Goal: Task Accomplishment & Management: Use online tool/utility

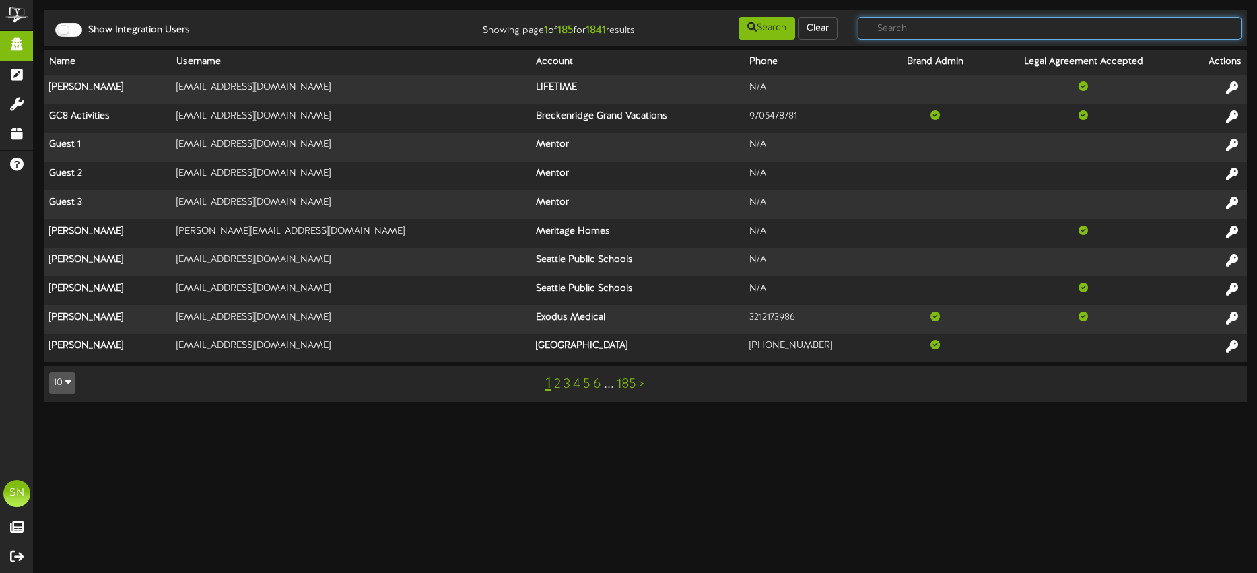
click at [898, 28] on input "text" at bounding box center [1049, 28] width 384 height 23
type input "kents"
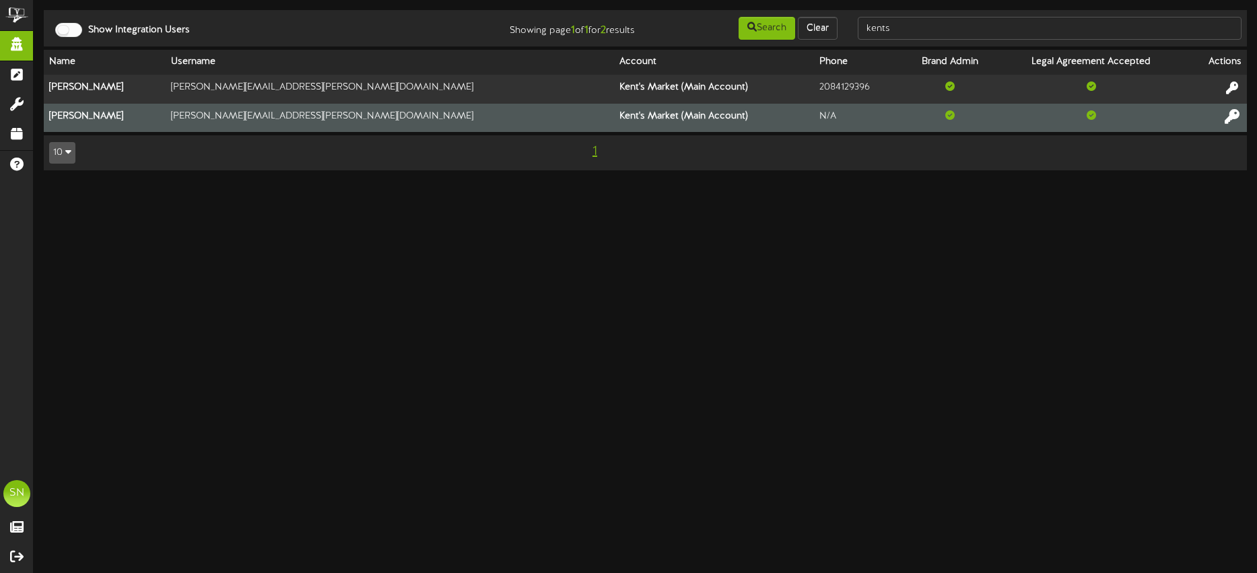
click at [1228, 116] on icon at bounding box center [1231, 115] width 15 height 15
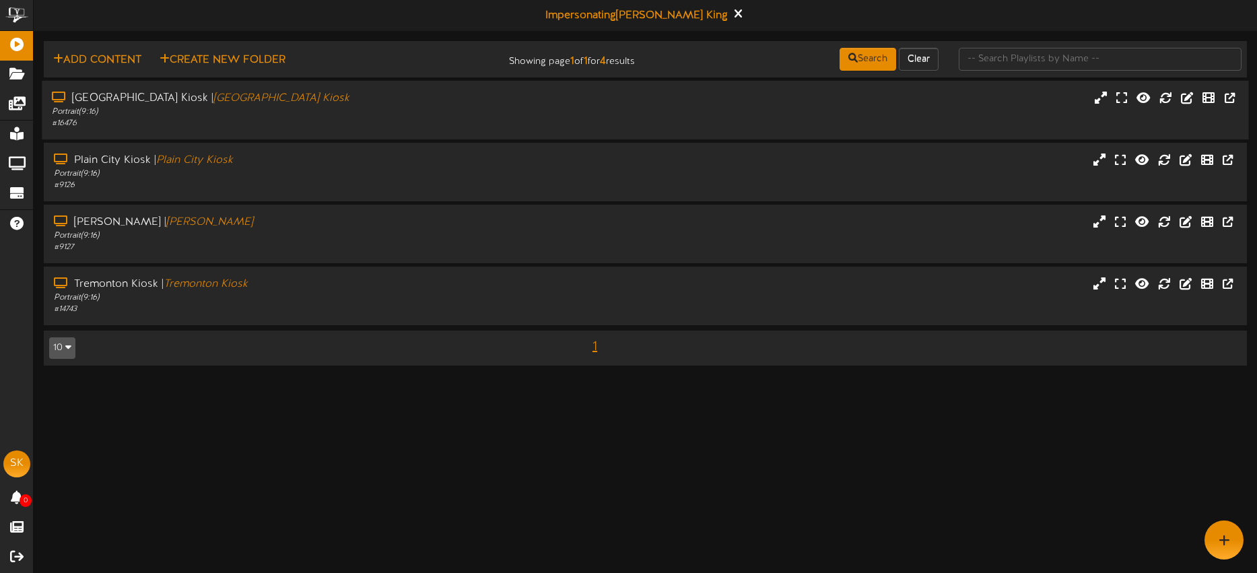
click at [337, 116] on div "Portrait ( 9:16 )" at bounding box center [293, 111] width 483 height 11
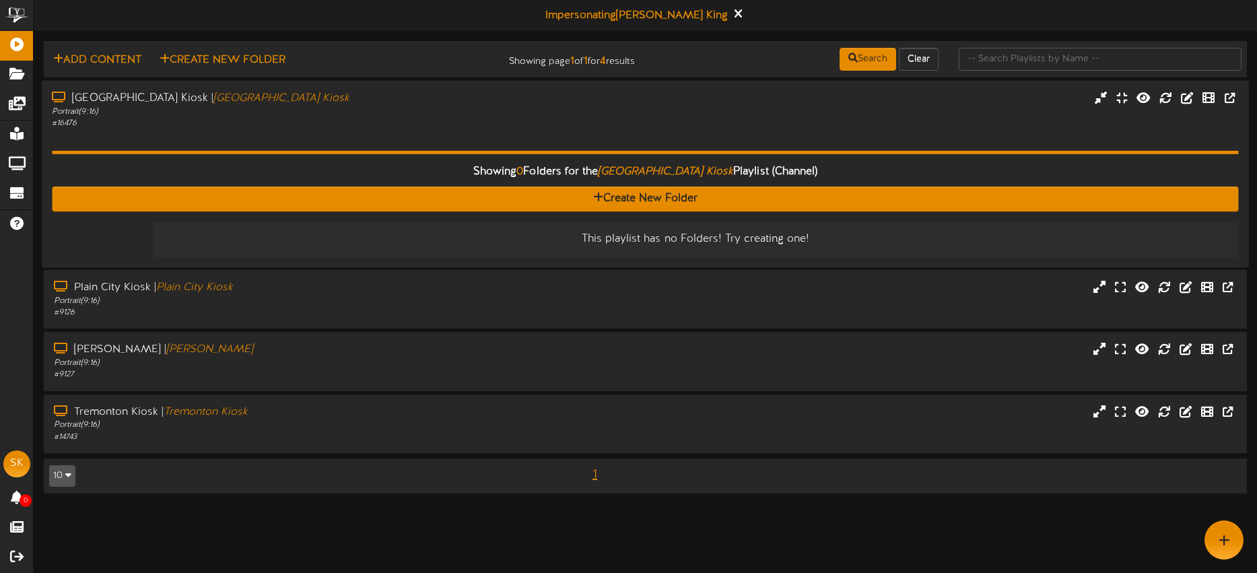
drag, startPoint x: 400, startPoint y: 110, endPoint x: 341, endPoint y: 102, distance: 59.9
click at [400, 110] on div "Portrait ( 9:16 )" at bounding box center [293, 111] width 483 height 11
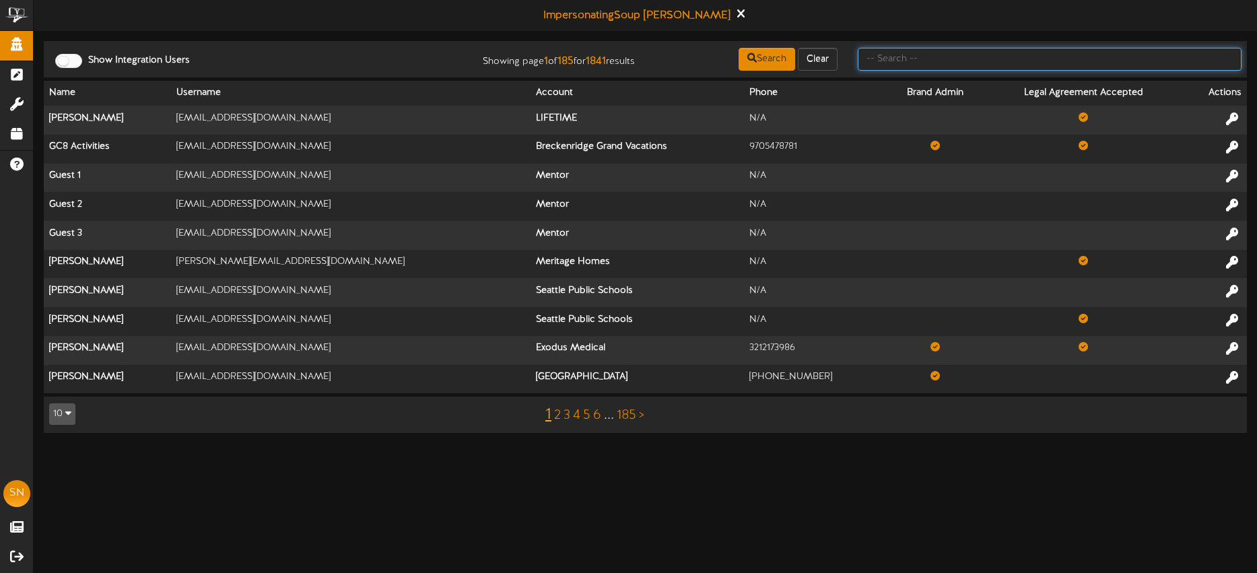
click at [994, 65] on input "text" at bounding box center [1049, 59] width 384 height 23
type input "kents"
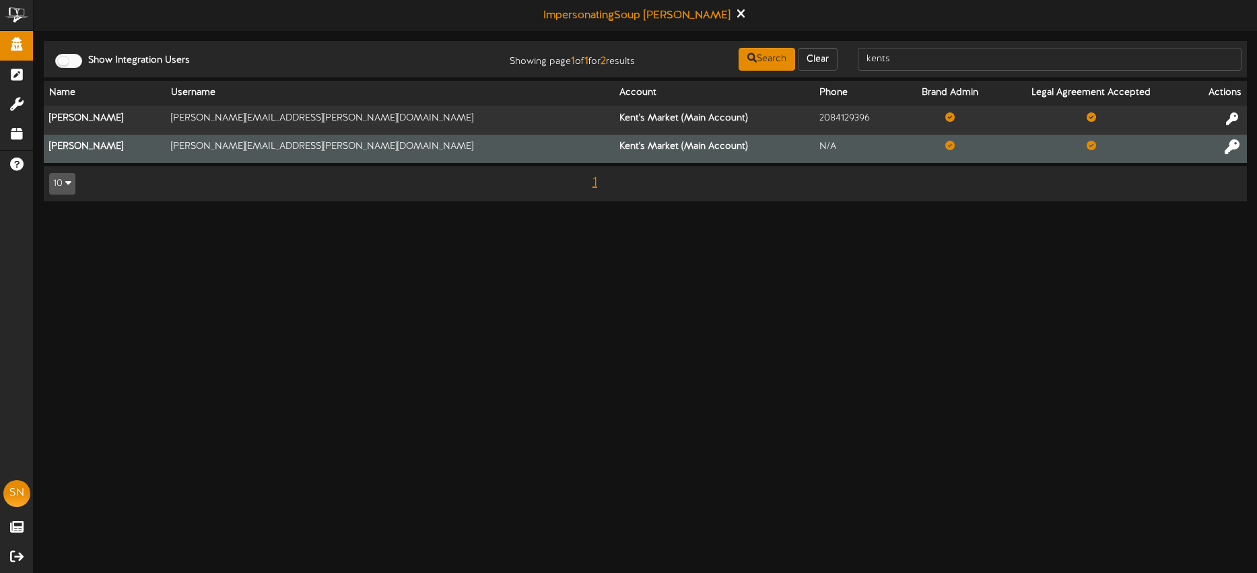
click at [1229, 152] on icon at bounding box center [1231, 146] width 15 height 15
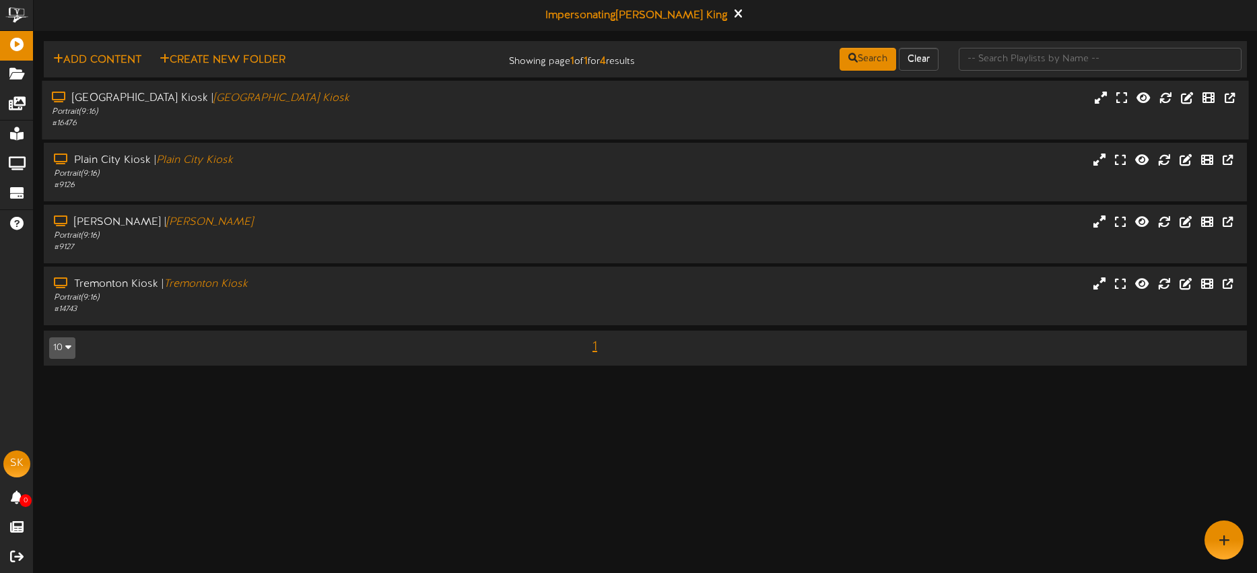
click at [446, 98] on div "[GEOGRAPHIC_DATA] | [GEOGRAPHIC_DATA]" at bounding box center [293, 98] width 483 height 15
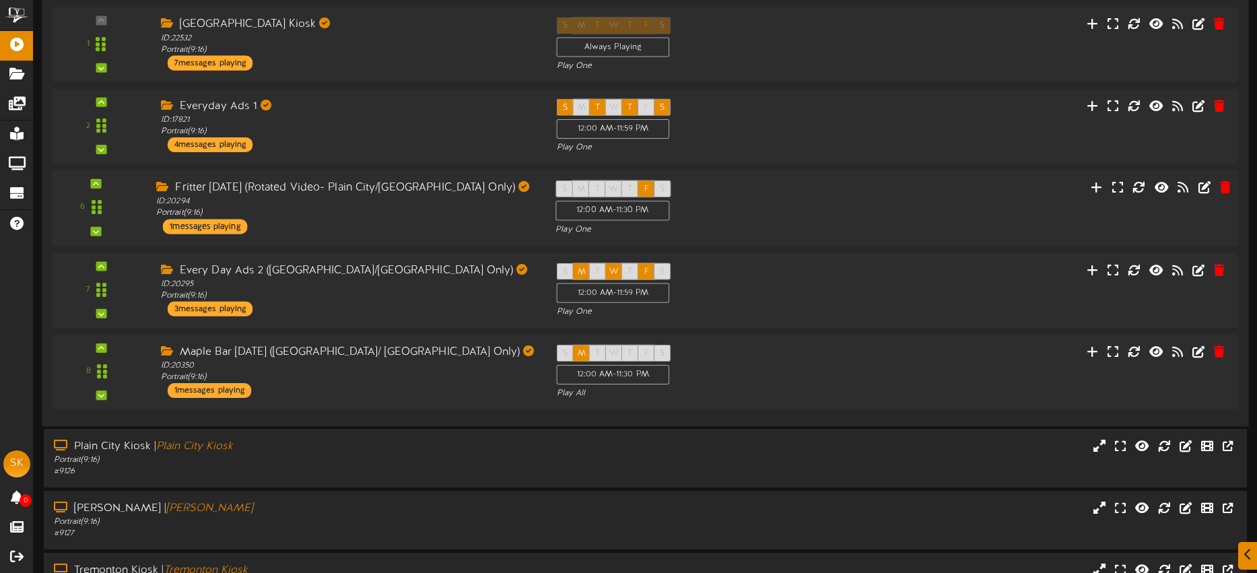
scroll to position [215, 0]
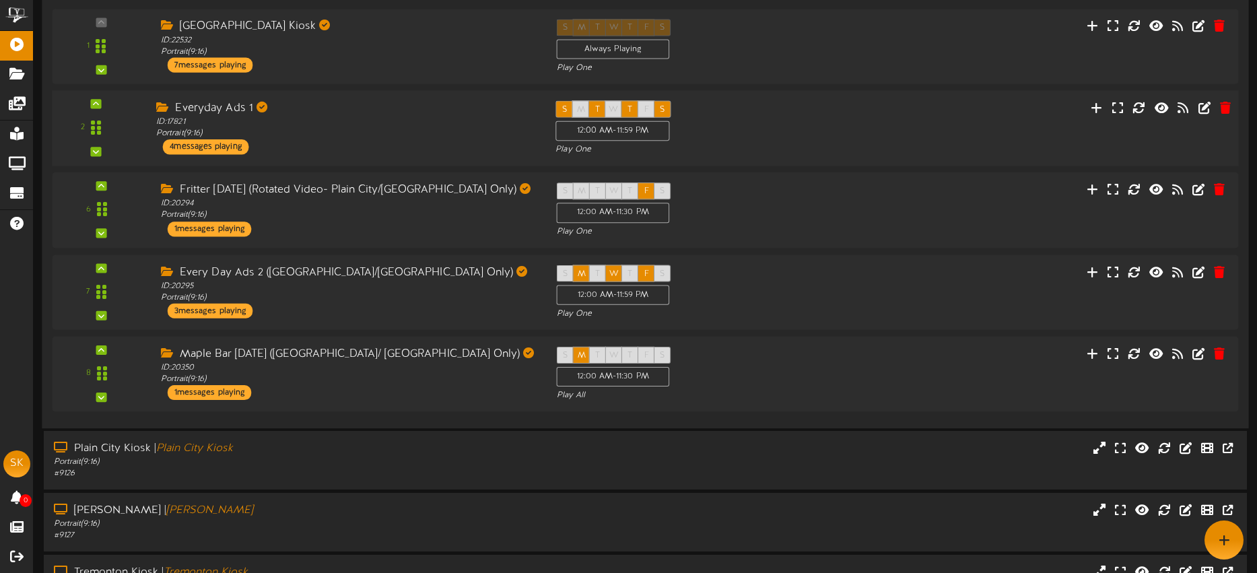
click at [429, 148] on div "Everyday Ads 1 ID: 17821 Portrait ( 9:16 ) 4 messages playing" at bounding box center [345, 127] width 399 height 54
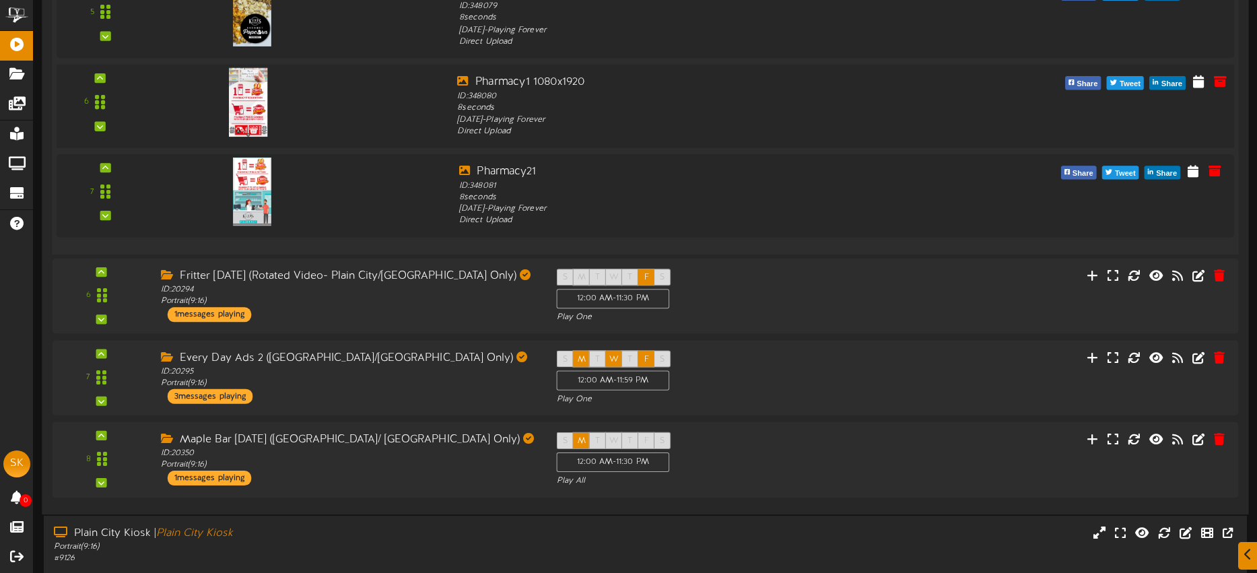
scroll to position [706, 0]
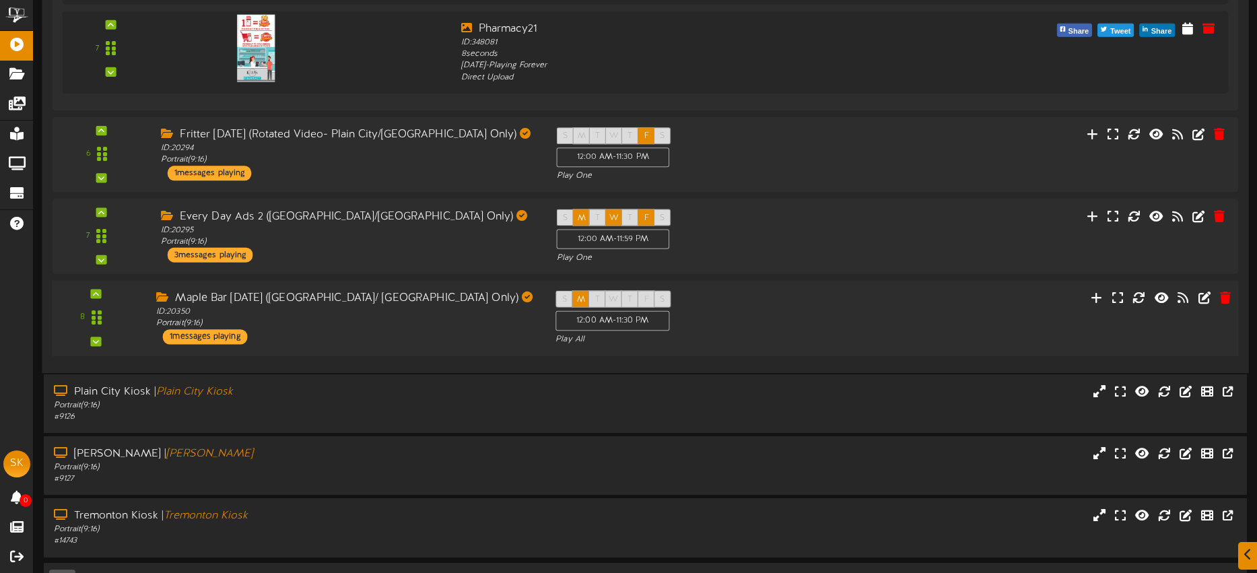
click at [446, 337] on div "Maple Bar Monday (Plain City/ Tremonton Only) ID: 20350 Portrait ( 9:16 ) 1 mes…" at bounding box center [345, 317] width 399 height 54
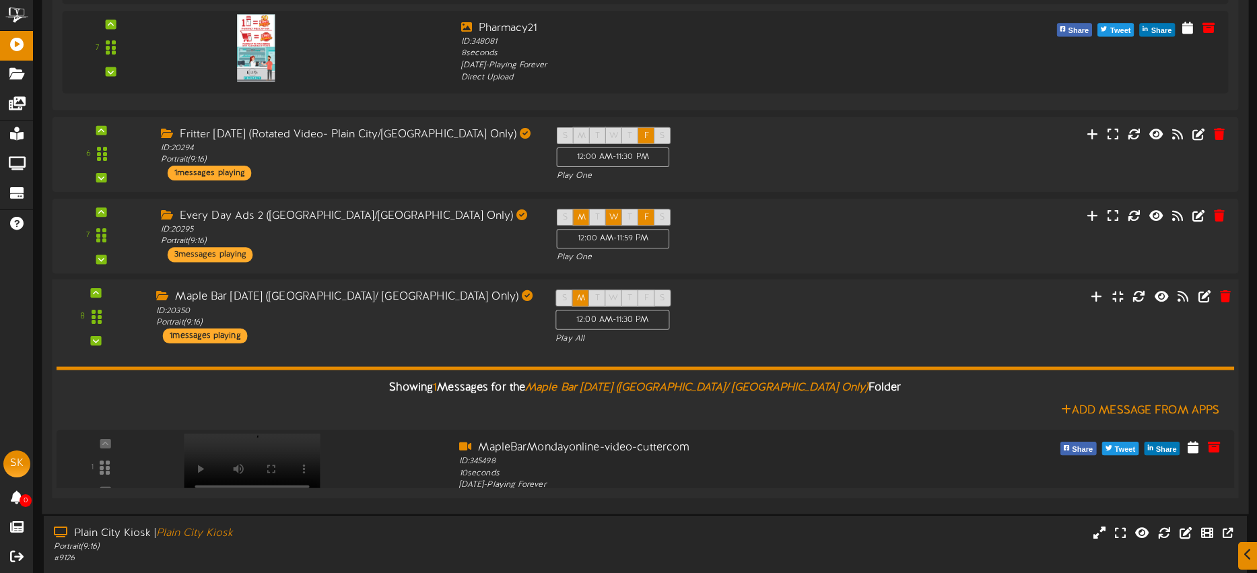
scroll to position [705, 0]
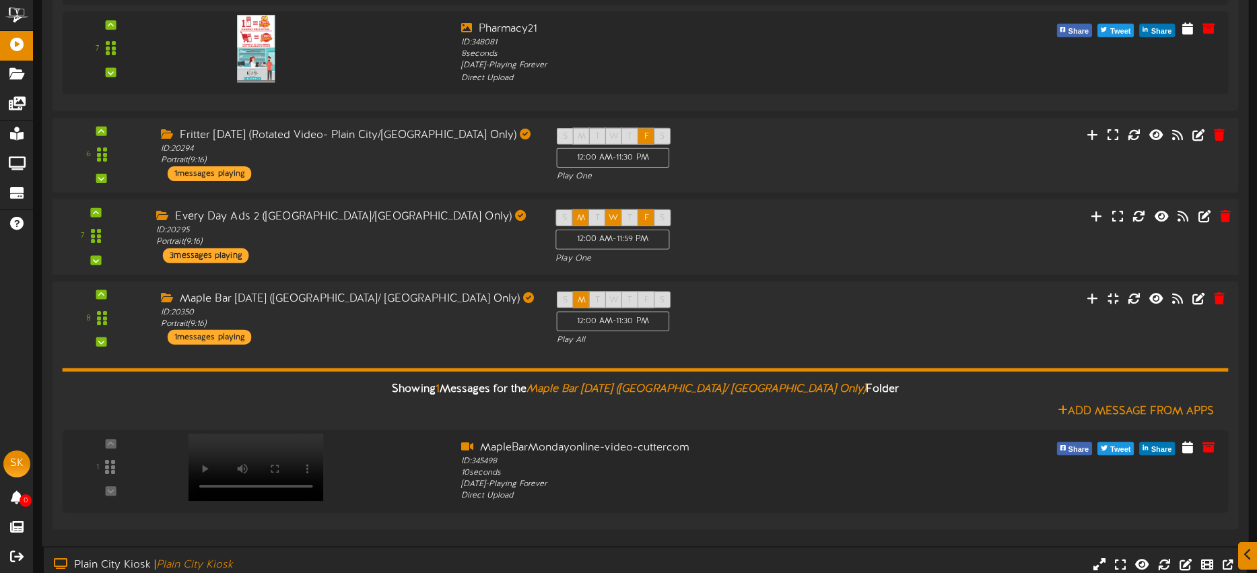
click at [489, 258] on div "Every Day Ads 2 (Plain City/Tremonton Only) ID: 20295 Portrait ( 9:16 ) 3 messa…" at bounding box center [345, 236] width 399 height 54
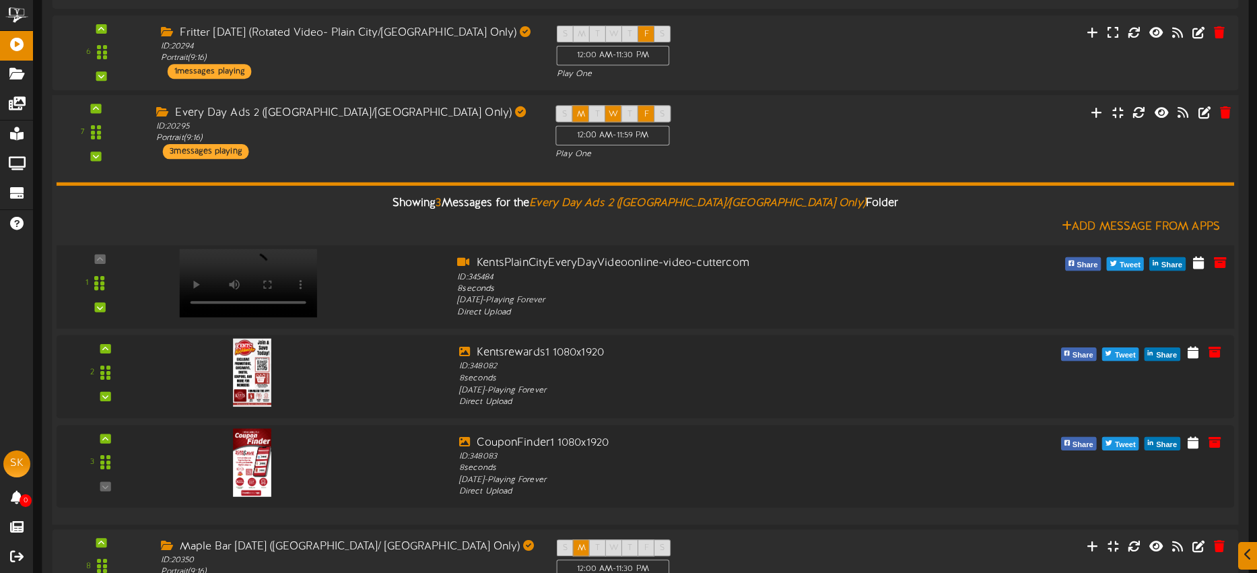
scroll to position [873, 0]
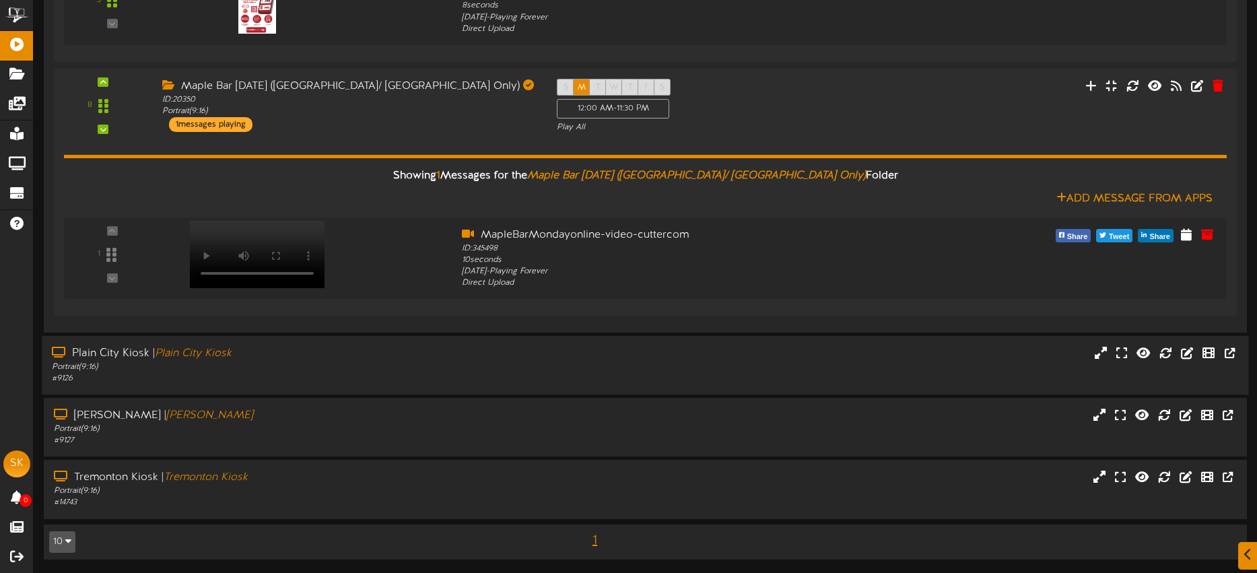
click at [413, 365] on div "Portrait ( 9:16 )" at bounding box center [293, 366] width 483 height 11
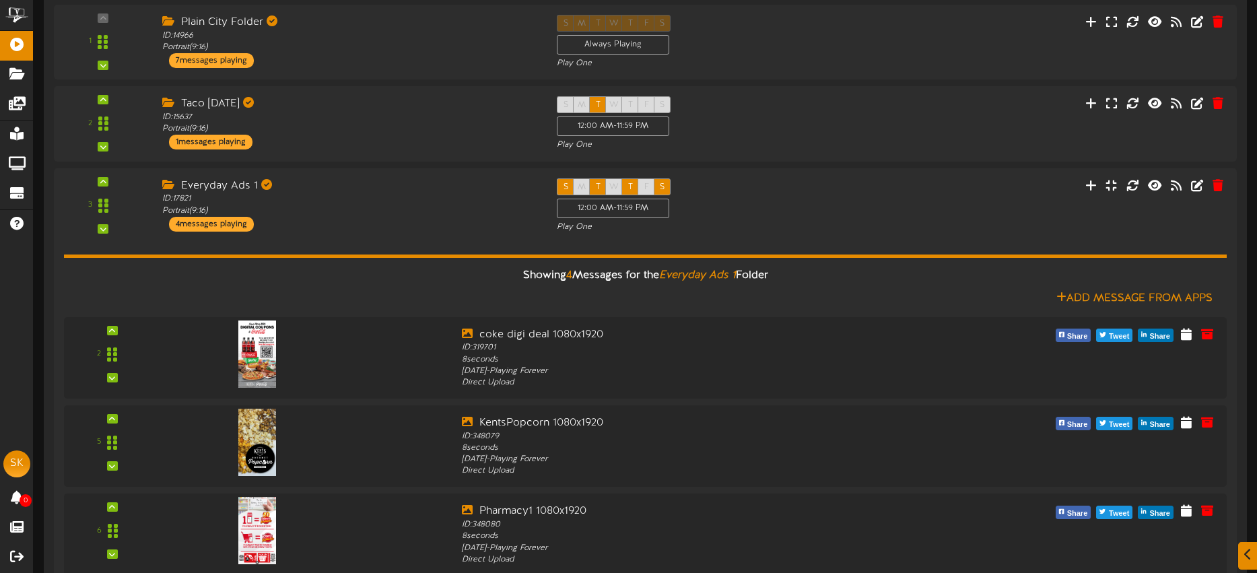
scroll to position [1738, 0]
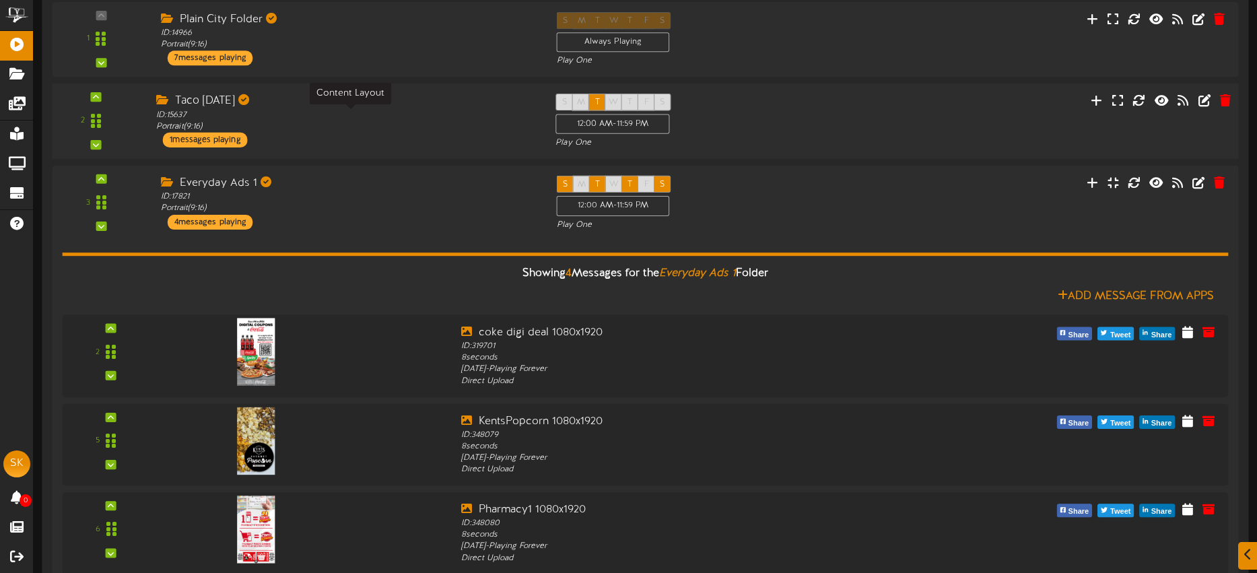
click at [385, 131] on div "ID: 15637 Portrait ( 9:16 )" at bounding box center [345, 122] width 379 height 24
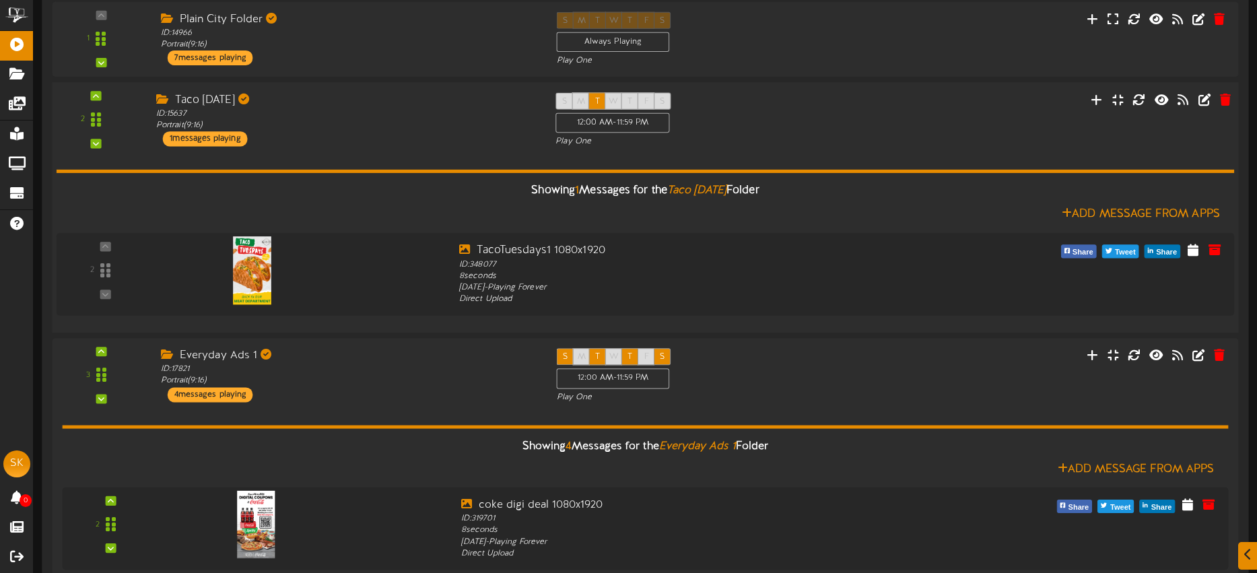
click at [405, 132] on div "Taco Tuesday ID: 15637 Portrait ( 9:16 ) 1 messages playing" at bounding box center [345, 120] width 399 height 54
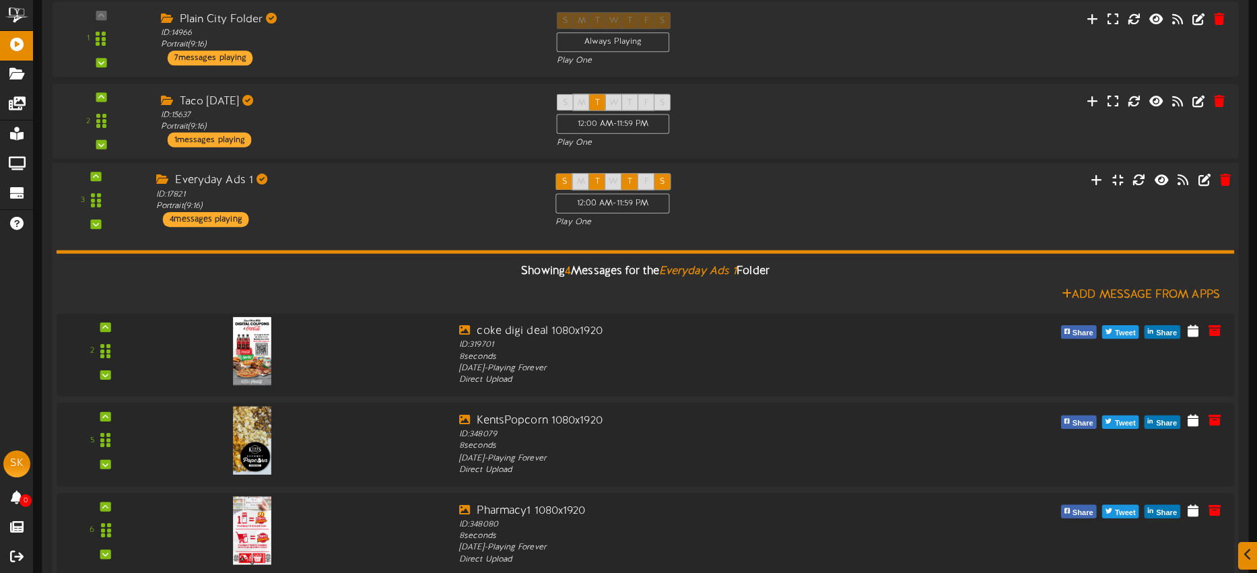
click at [389, 183] on div "Everyday Ads 1" at bounding box center [345, 181] width 379 height 15
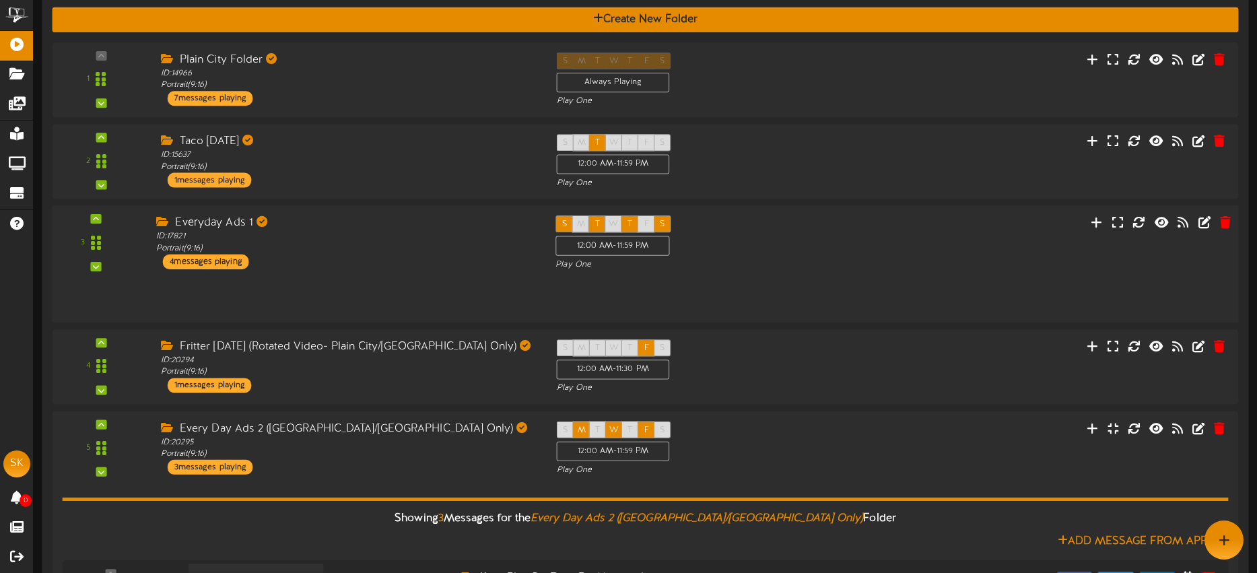
scroll to position [1302, 0]
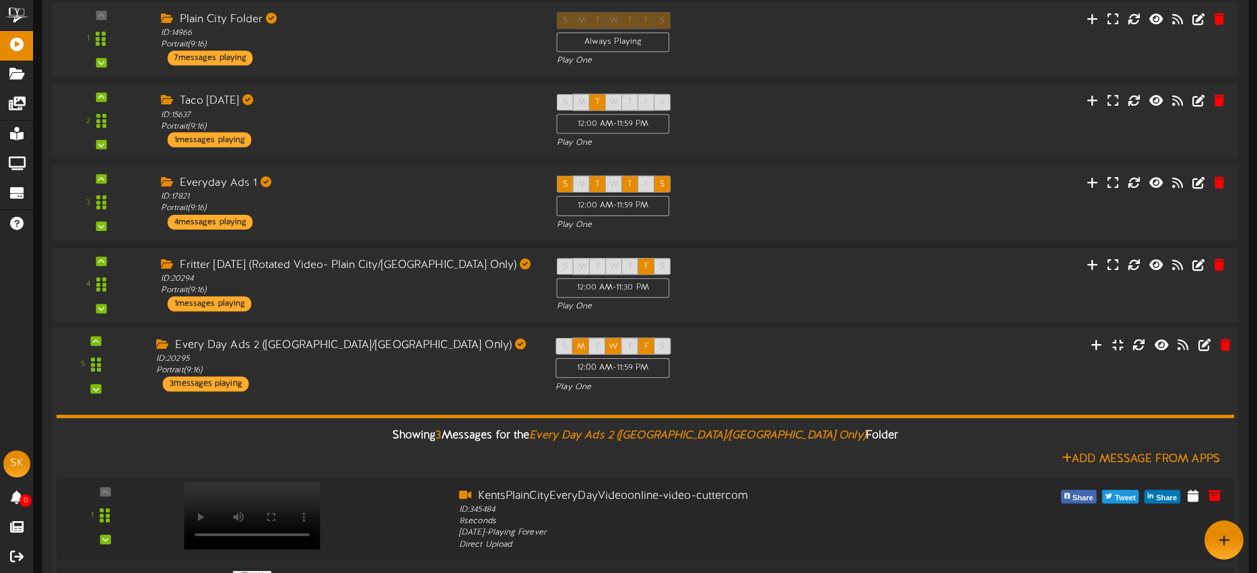
click at [464, 382] on div "Every Day Ads 2 (Plain City/Tremonton Only) ID: 20295 Portrait ( 9:16 ) 3 messa…" at bounding box center [345, 364] width 399 height 54
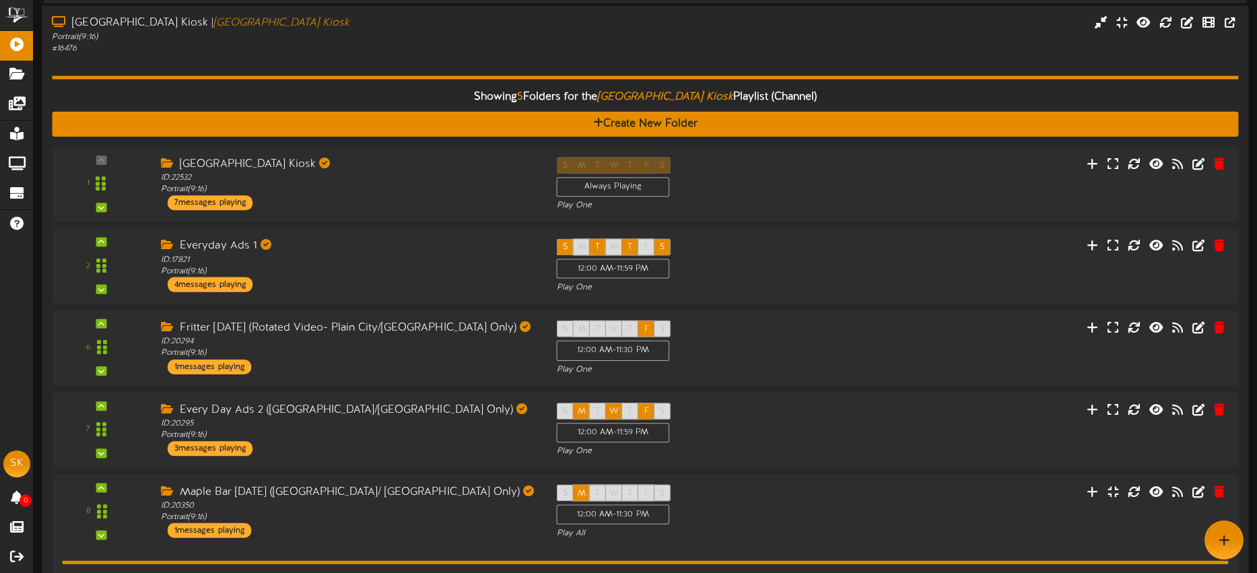
scroll to position [0, 0]
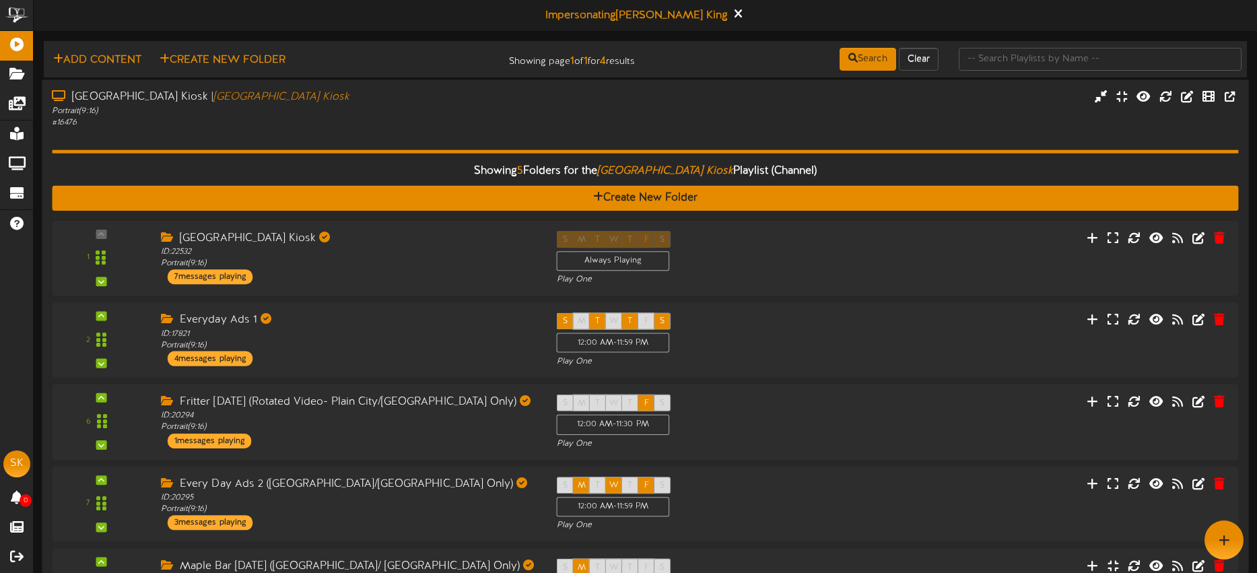
click at [357, 128] on div "Showing 5 Folders for the Brigham City Kiosk Playlist (Channel) Create New Fold…" at bounding box center [645, 465] width 1186 height 674
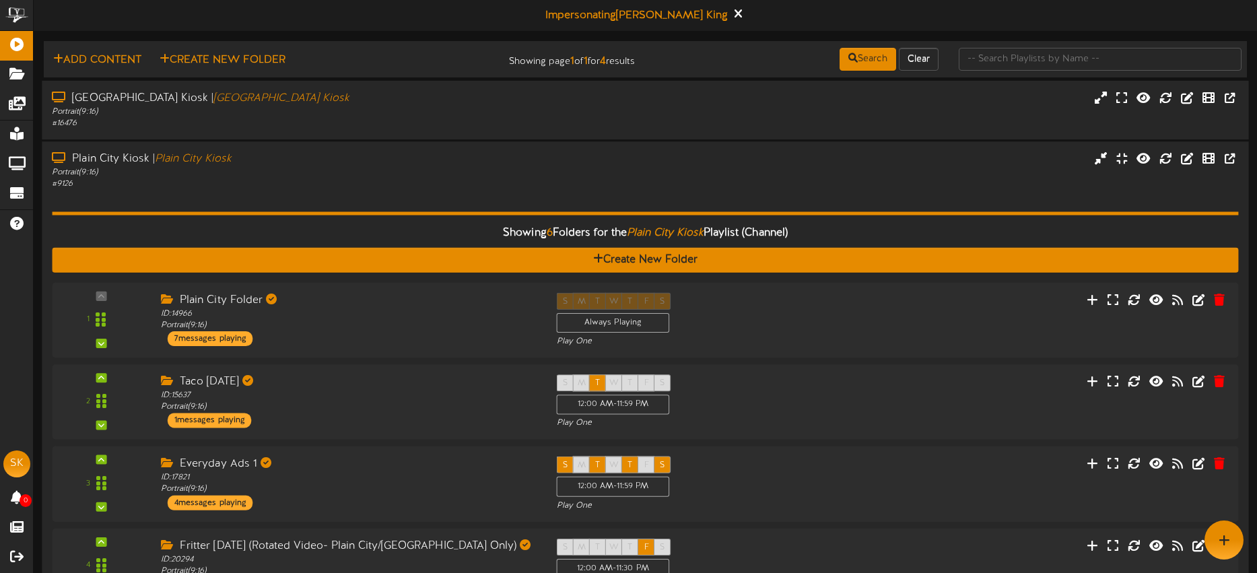
click at [345, 173] on div "Portrait ( 9:16 )" at bounding box center [293, 172] width 483 height 11
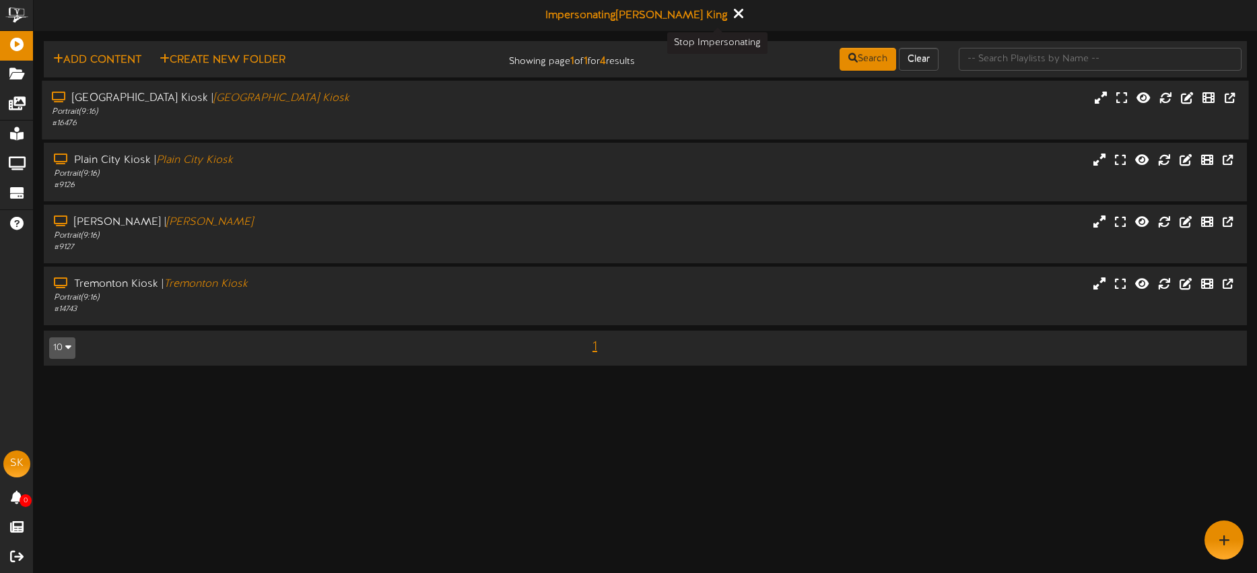
click at [734, 13] on icon at bounding box center [738, 13] width 9 height 15
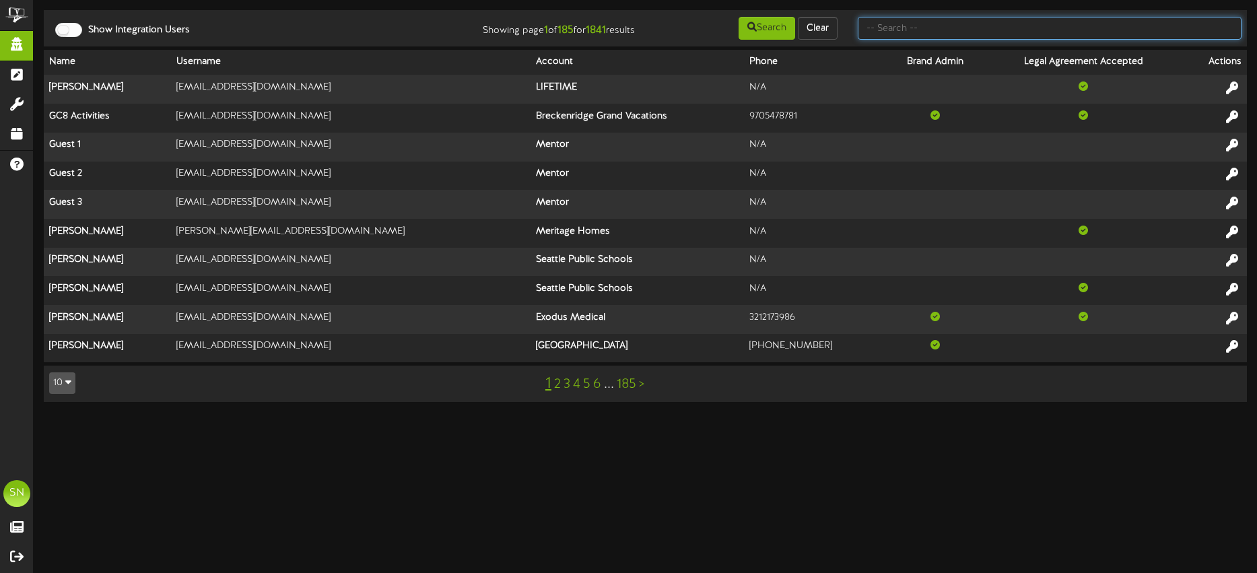
click at [890, 20] on input "text" at bounding box center [1049, 28] width 384 height 23
type input "es solar"
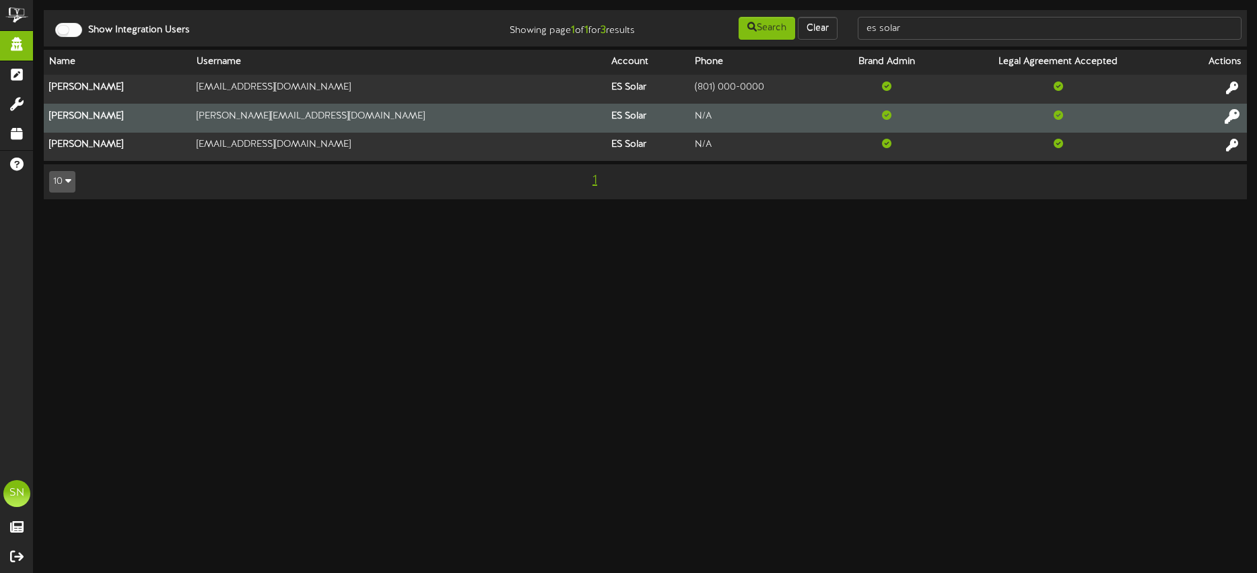
click at [1231, 115] on icon at bounding box center [1231, 115] width 15 height 15
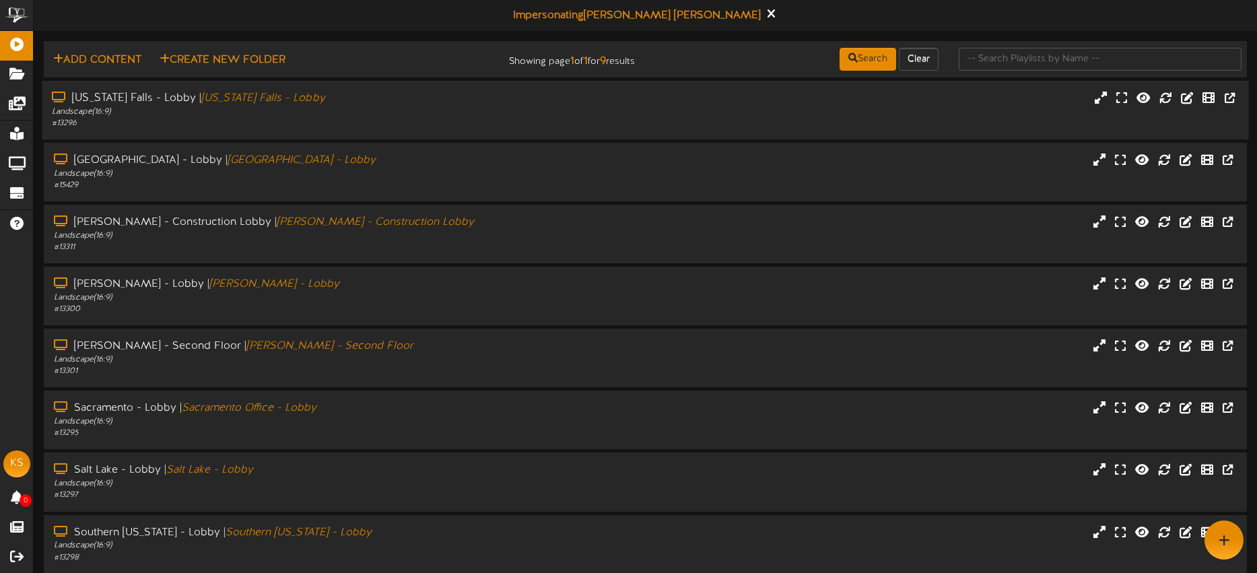
click at [603, 100] on div "[US_STATE][GEOGRAPHIC_DATA] - [GEOGRAPHIC_DATA] | [US_STATE][GEOGRAPHIC_DATA] -…" at bounding box center [645, 110] width 1206 height 38
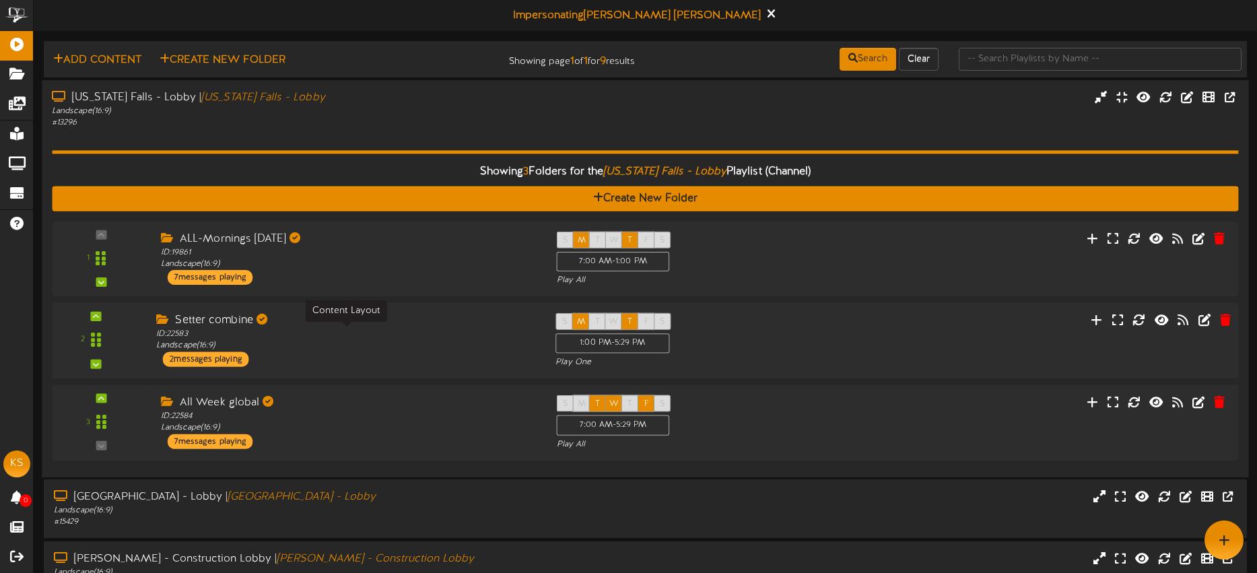
click at [361, 335] on div "ID: 22583 Landscape ( 16:9 )" at bounding box center [345, 340] width 379 height 24
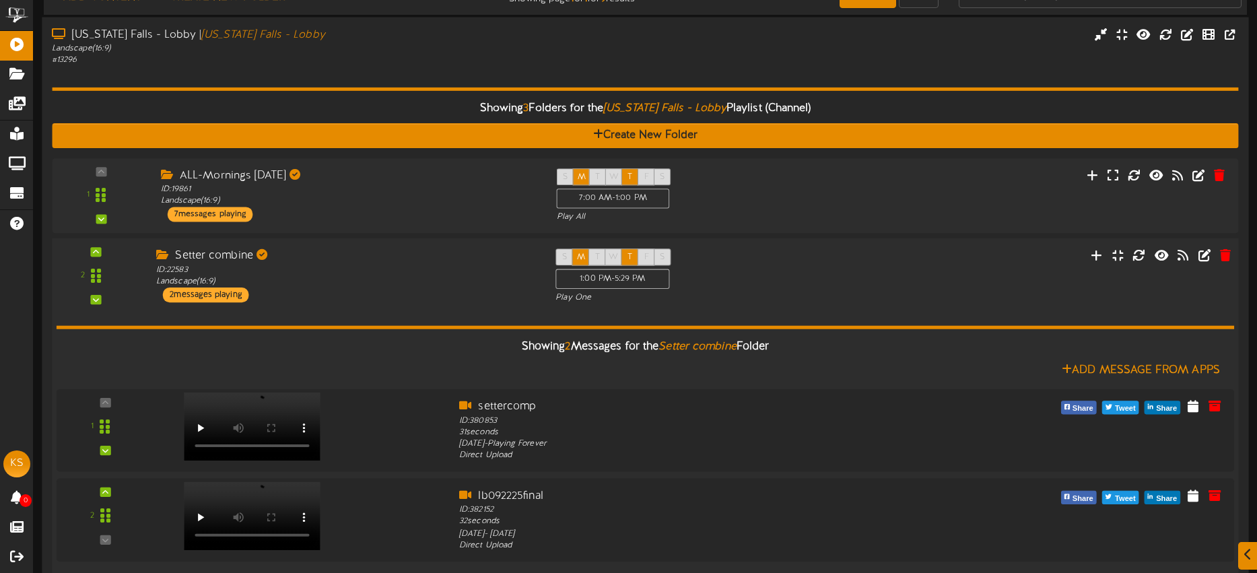
scroll to position [67, 0]
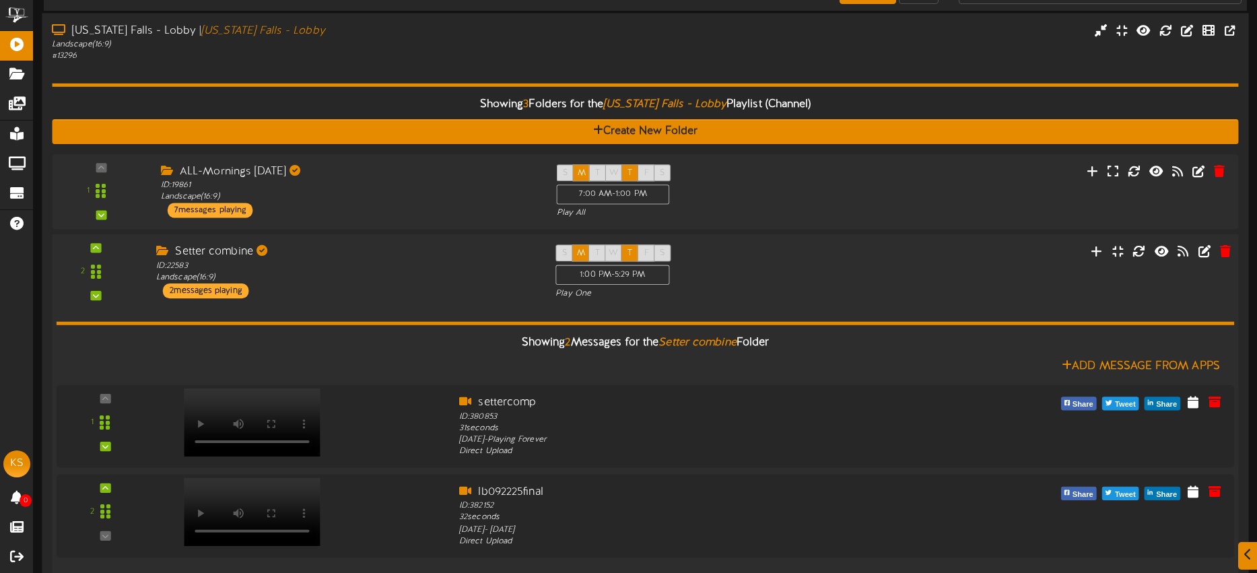
click at [384, 306] on div "Showing 2 Messages for the Setter combine Folder Add Message From Apps 1" at bounding box center [646, 431] width 1178 height 264
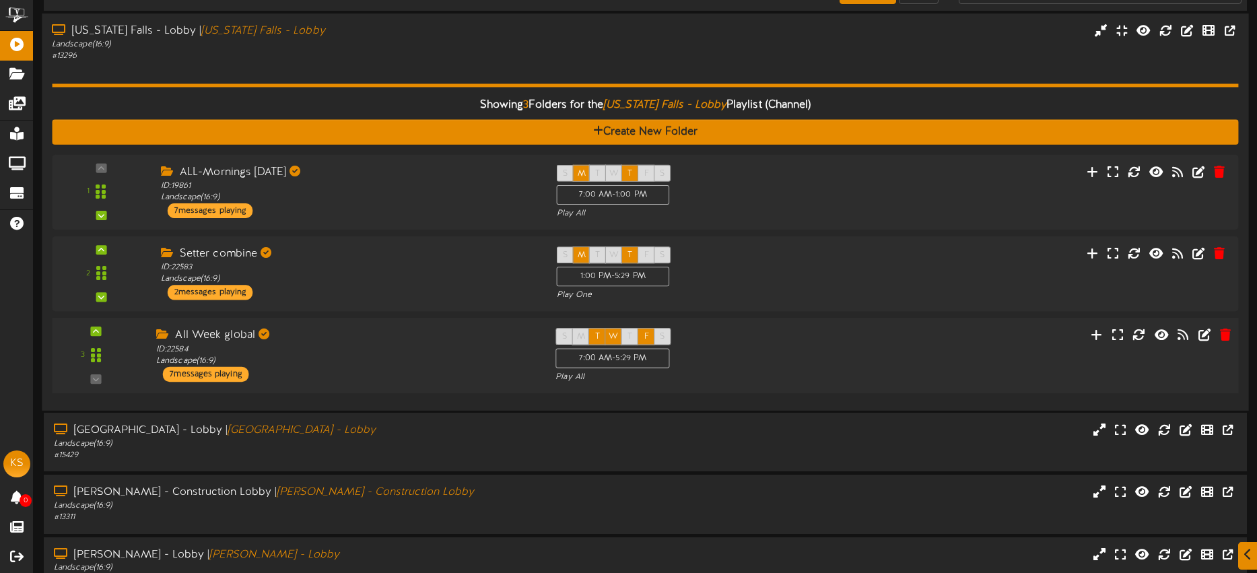
click at [366, 340] on div "All Week global" at bounding box center [345, 335] width 379 height 15
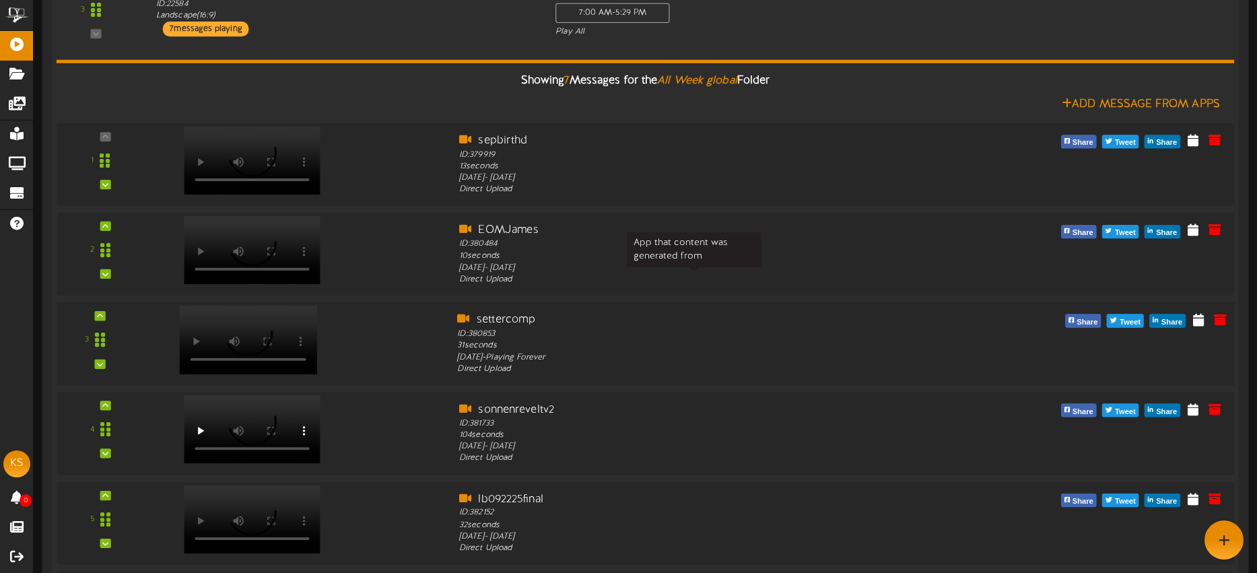
scroll to position [351, 0]
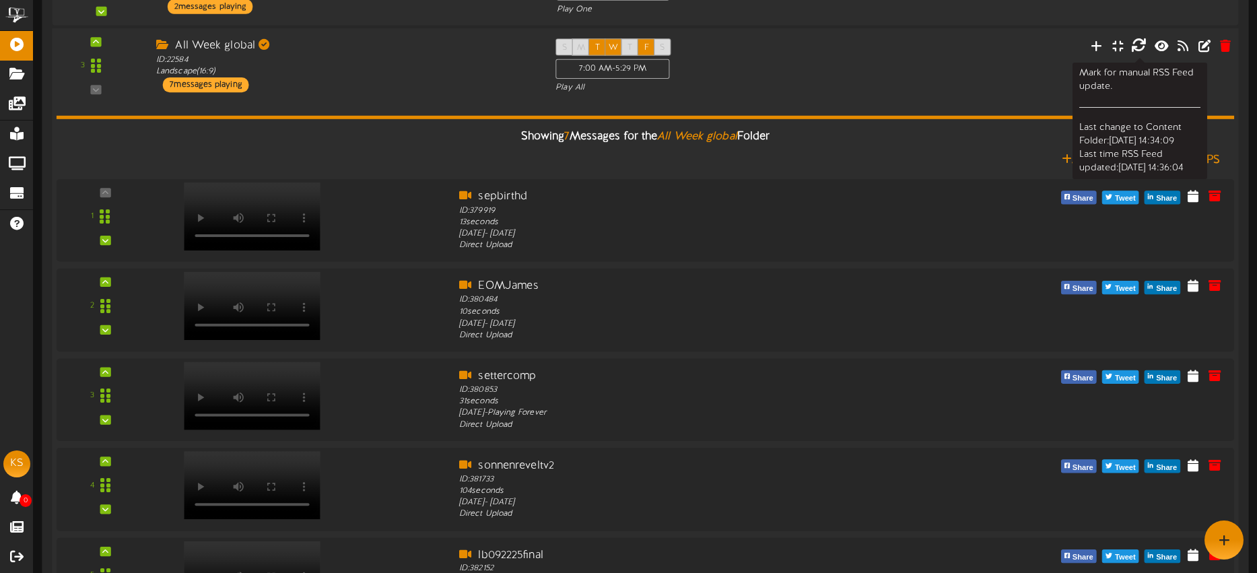
click at [1142, 46] on icon at bounding box center [1138, 45] width 15 height 15
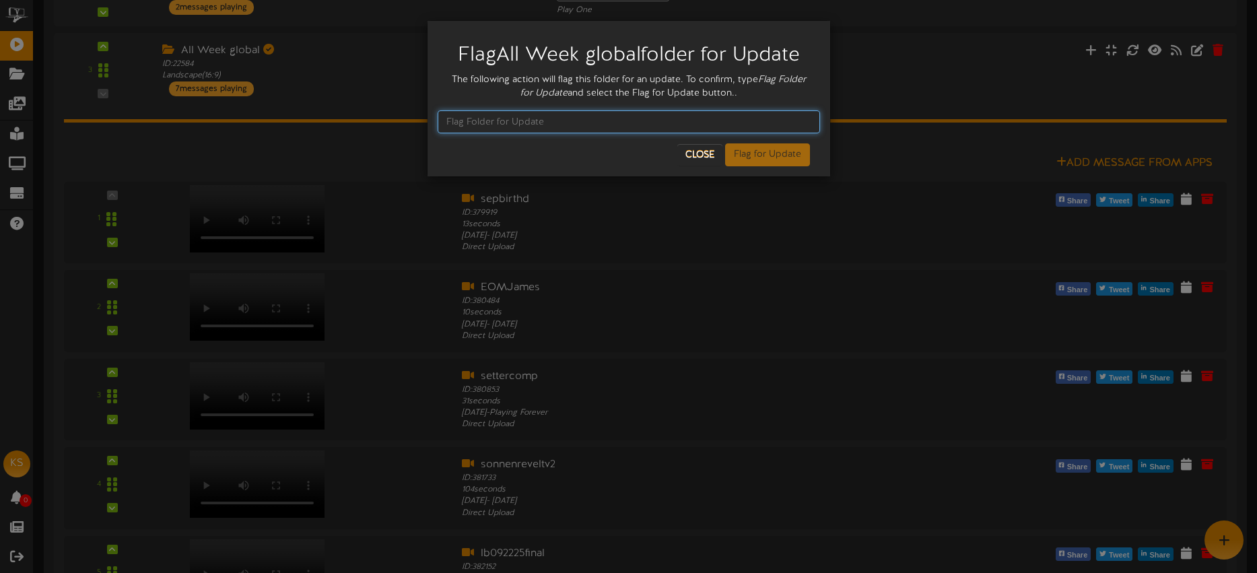
click at [502, 129] on input "text" at bounding box center [628, 121] width 382 height 23
type input "Flag Folder for Update"
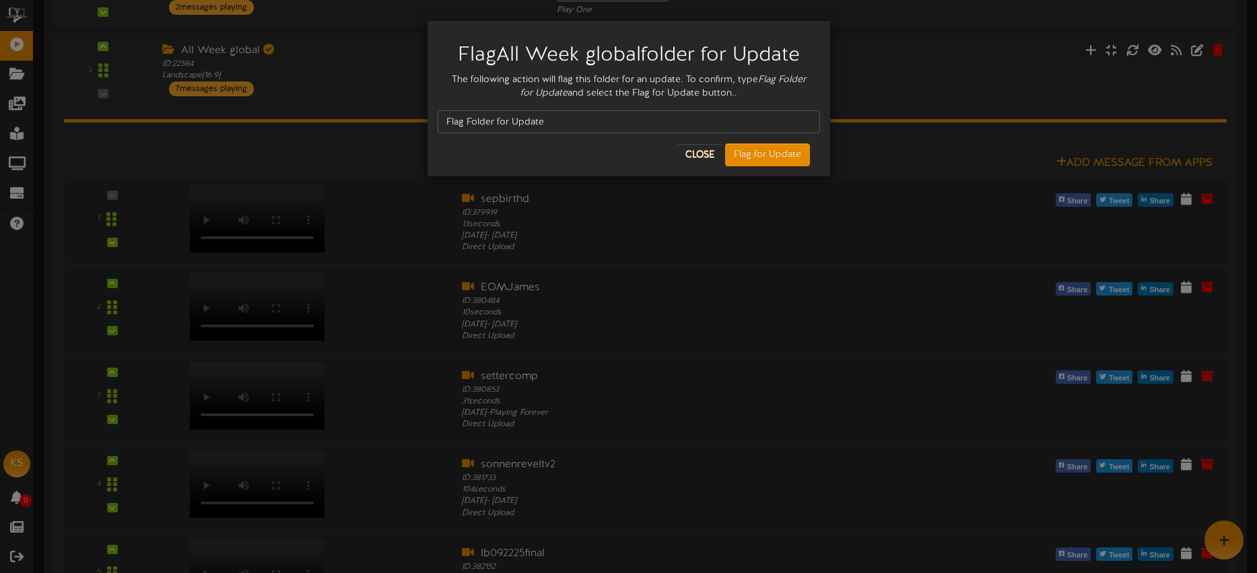
drag, startPoint x: 814, startPoint y: 162, endPoint x: 801, endPoint y: 157, distance: 14.3
click at [810, 161] on div "Close Flag for Update" at bounding box center [628, 154] width 382 height 23
click at [798, 156] on button "Flag for Update" at bounding box center [767, 154] width 85 height 23
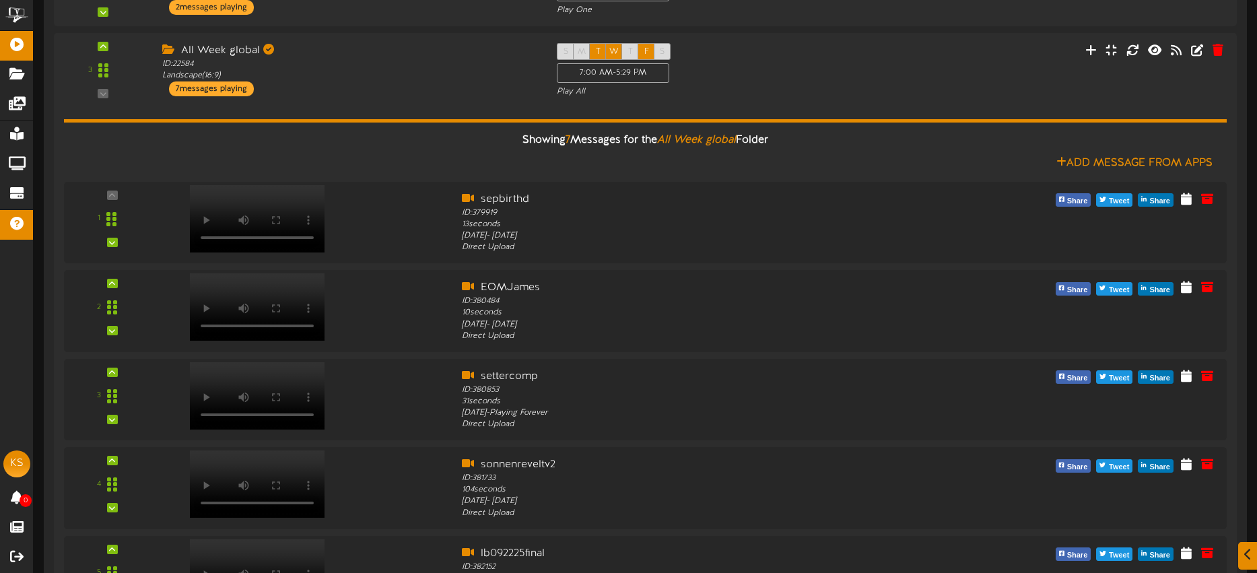
scroll to position [598, 0]
